Goal: Task Accomplishment & Management: Use online tool/utility

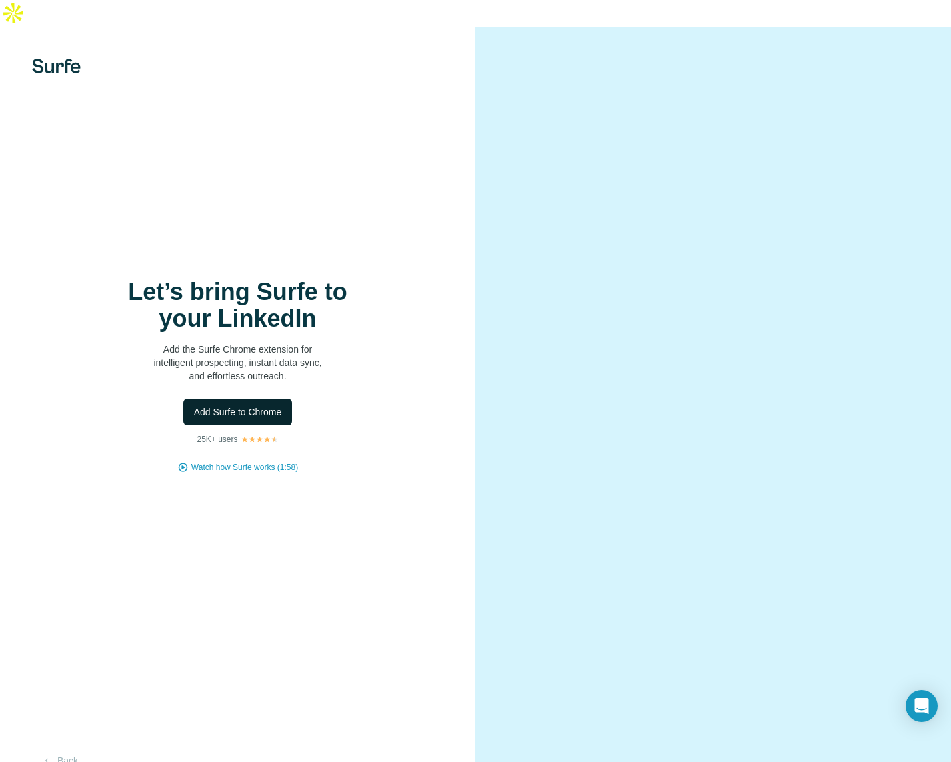
click at [289, 399] on button "Add Surfe to Chrome" at bounding box center [237, 412] width 109 height 27
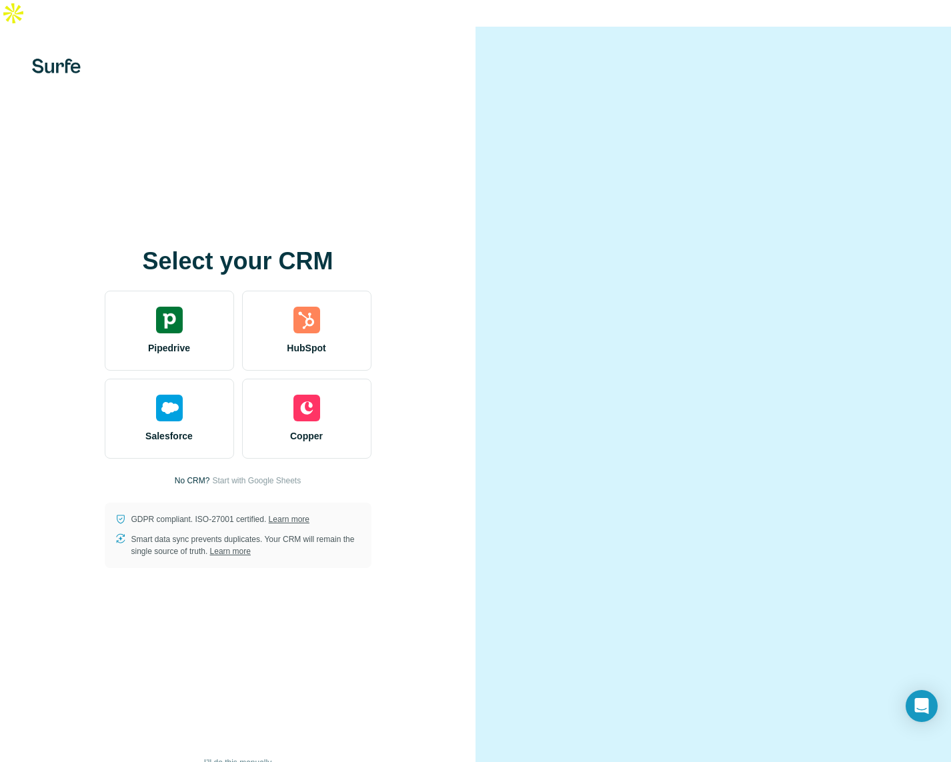
click at [880, 66] on div at bounding box center [714, 408] width 476 height 762
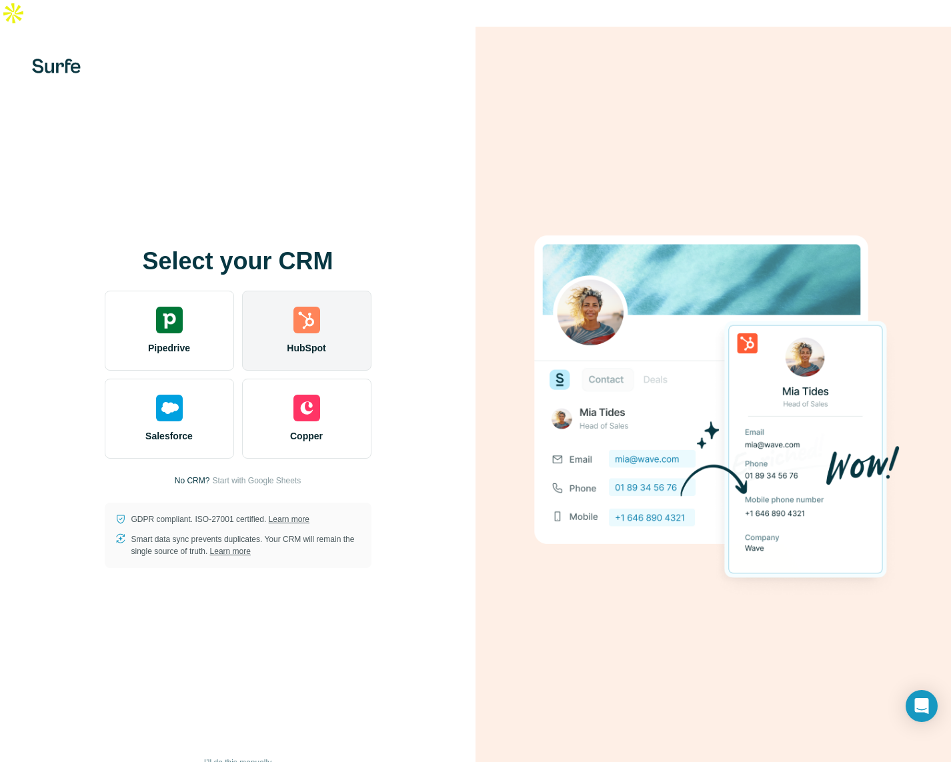
click at [324, 312] on div "HubSpot" at bounding box center [306, 331] width 129 height 80
